Goal: Task Accomplishment & Management: Manage account settings

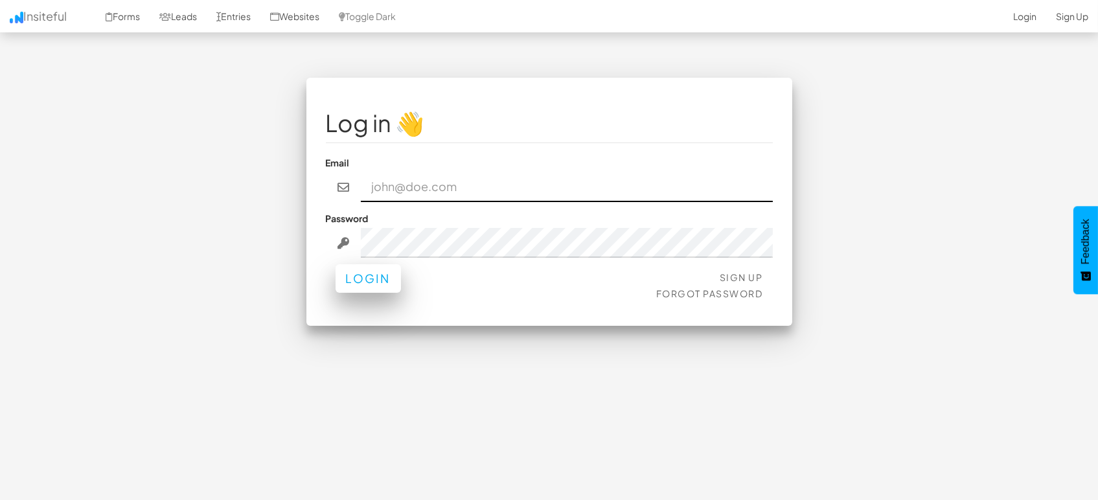
type input "[EMAIL_ADDRESS][DOMAIN_NAME]"
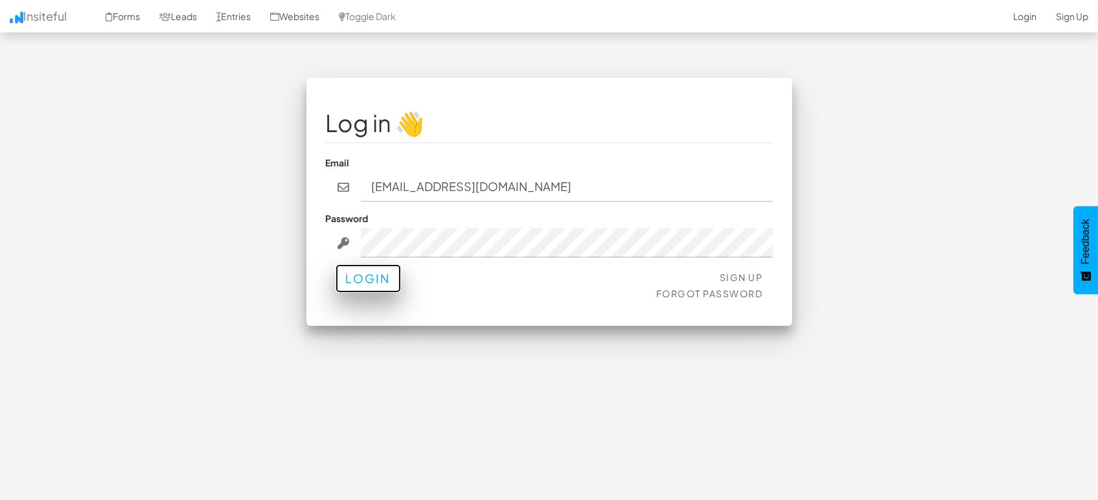
click at [378, 275] on button "Login" at bounding box center [368, 278] width 65 height 29
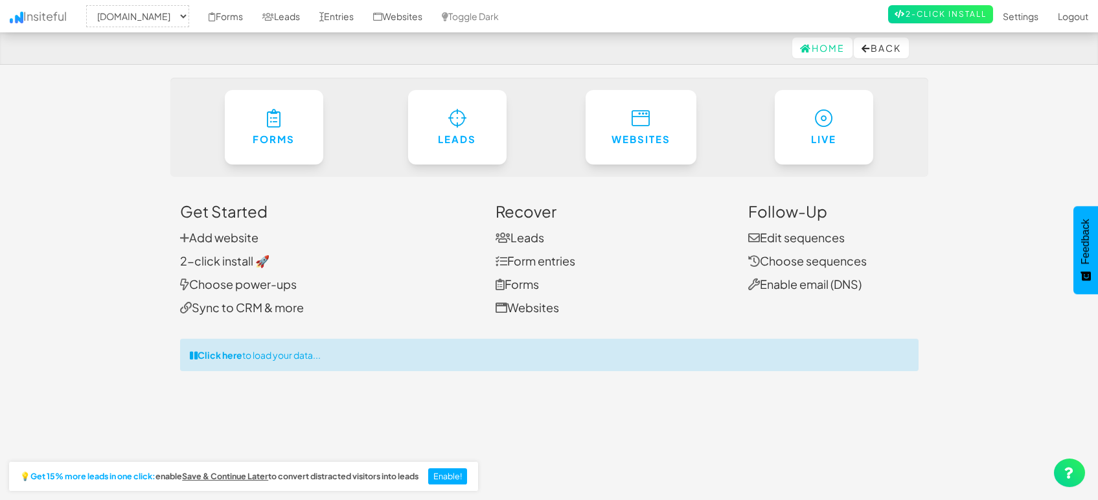
select select "1505"
click at [332, 14] on link "Entries" at bounding box center [337, 16] width 54 height 32
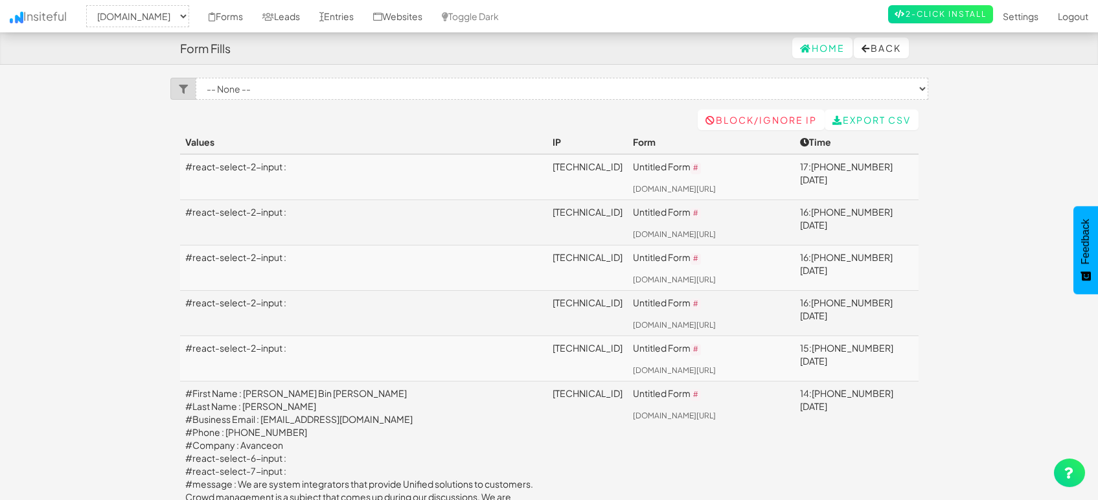
select select "1505"
click at [286, 14] on link "Leads" at bounding box center [281, 16] width 57 height 32
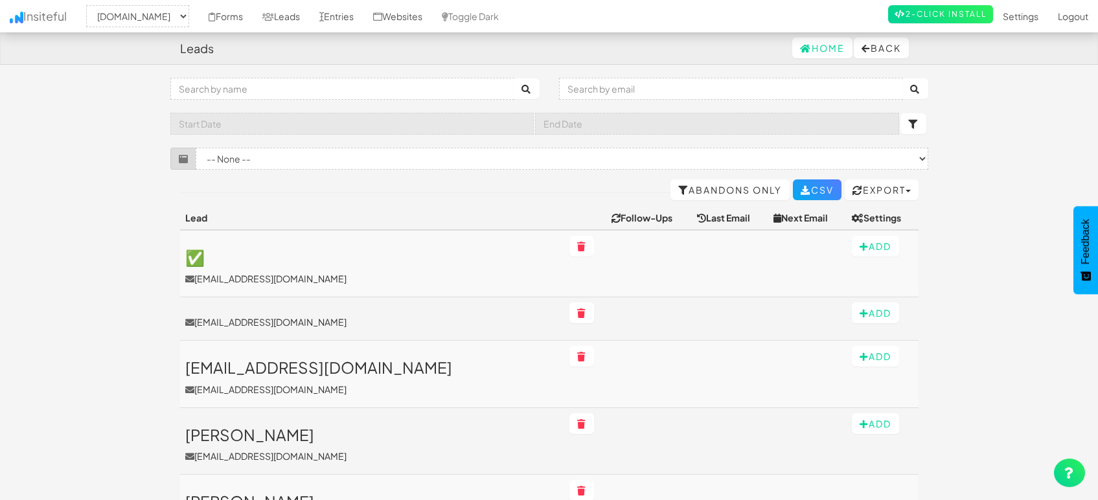
select select "1505"
